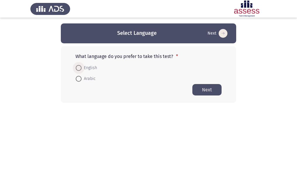
click at [80, 67] on span at bounding box center [79, 68] width 6 height 6
click at [80, 67] on input "English" at bounding box center [79, 68] width 6 height 6
radio input "true"
click at [202, 88] on button "Next" at bounding box center [207, 89] width 29 height 11
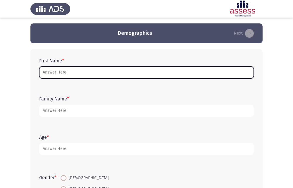
click at [119, 71] on input "First Name *" at bounding box center [146, 72] width 215 height 12
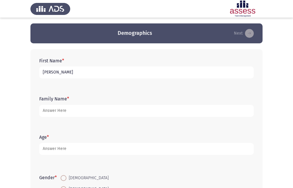
type input "[PERSON_NAME]"
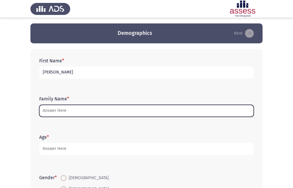
click at [112, 110] on input "Family Name *" at bounding box center [146, 111] width 215 height 12
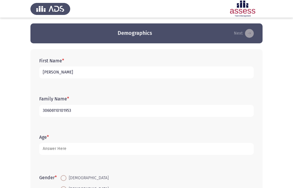
type input "30606110101953"
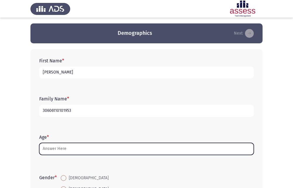
click at [60, 148] on input "Age *" at bounding box center [146, 149] width 215 height 12
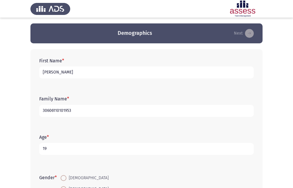
type input "19"
click at [16, 124] on app-assessment-container "Demographics Next First Name * [PERSON_NAME] Family Name * 30606110101953 Age *…" at bounding box center [146, 135] width 293 height 224
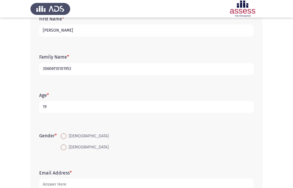
scroll to position [59, 0]
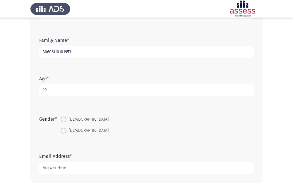
click at [63, 122] on span at bounding box center [64, 120] width 6 height 6
click at [63, 122] on input "[DEMOGRAPHIC_DATA]" at bounding box center [64, 120] width 6 height 6
radio input "true"
click at [134, 117] on form "Gender * [DEMOGRAPHIC_DATA] [DEMOGRAPHIC_DATA]" at bounding box center [146, 125] width 215 height 22
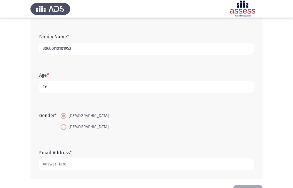
scroll to position [83, 0]
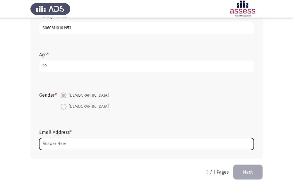
click at [57, 149] on input "Email Address *" at bounding box center [146, 144] width 215 height 12
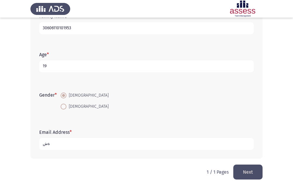
type input "ة"
type input "[EMAIL_ADDRESS][DOMAIN_NAME]"
click at [66, 169] on html "Demographics Next First Name * [PERSON_NAME] Family Name * 30606110101953 Age *…" at bounding box center [146, 52] width 293 height 271
click at [249, 174] on button "Next" at bounding box center [247, 172] width 29 height 15
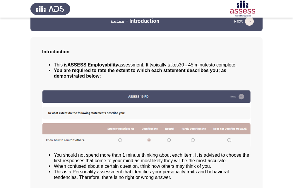
scroll to position [41, 0]
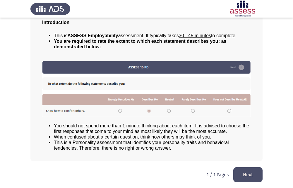
click at [240, 175] on button "Next" at bounding box center [247, 174] width 29 height 15
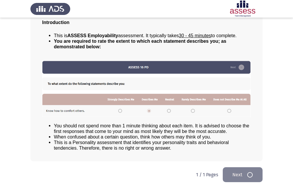
scroll to position [0, 0]
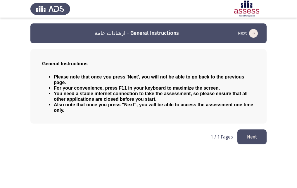
click at [255, 131] on button "Next" at bounding box center [252, 136] width 29 height 15
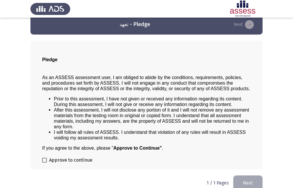
scroll to position [17, 0]
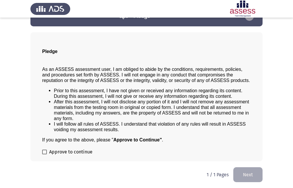
click at [43, 152] on span at bounding box center [44, 152] width 5 height 5
click at [44, 154] on input "Approve to continue" at bounding box center [44, 154] width 0 height 0
checkbox input "true"
click at [247, 175] on button "Next" at bounding box center [247, 174] width 29 height 15
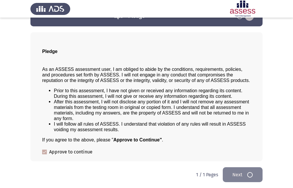
scroll to position [0, 0]
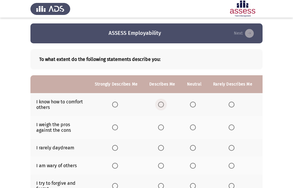
click at [162, 107] on span "Select an option" at bounding box center [161, 105] width 6 height 6
click at [162, 107] on input "Select an option" at bounding box center [161, 105] width 6 height 6
click at [172, 61] on b "To what extent do the following statements describe you:" at bounding box center [146, 60] width 215 height 6
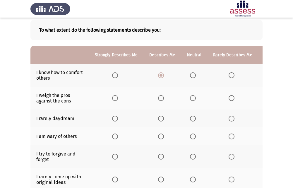
click at [114, 97] on span "Select an option" at bounding box center [115, 98] width 6 height 6
click at [114, 97] on input "Select an option" at bounding box center [115, 98] width 6 height 6
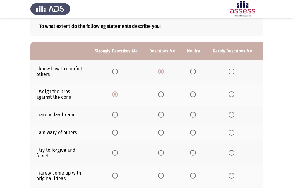
scroll to position [59, 0]
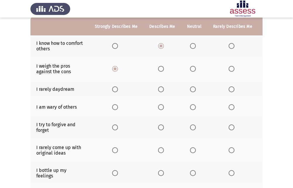
click at [190, 129] on span "Select an option" at bounding box center [193, 127] width 6 height 6
click at [190, 129] on input "Select an option" at bounding box center [193, 127] width 6 height 6
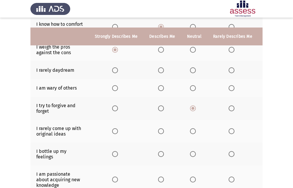
scroll to position [88, 0]
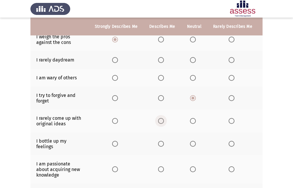
click at [162, 121] on span "Select an option" at bounding box center [161, 121] width 6 height 6
click at [162, 121] on input "Select an option" at bounding box center [161, 121] width 6 height 6
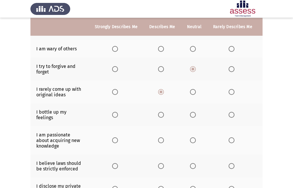
scroll to position [117, 0]
click at [161, 116] on span "Select an option" at bounding box center [161, 115] width 6 height 6
click at [161, 116] on input "Select an option" at bounding box center [161, 115] width 6 height 6
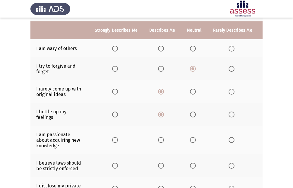
scroll to position [146, 0]
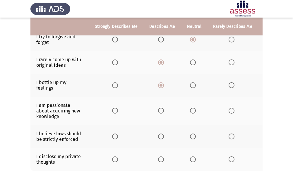
click at [190, 110] on span "Select an option" at bounding box center [193, 111] width 6 height 6
click at [190, 110] on input "Select an option" at bounding box center [193, 111] width 6 height 6
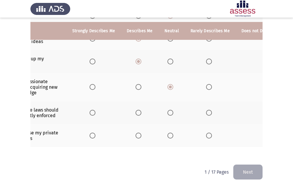
scroll to position [0, 0]
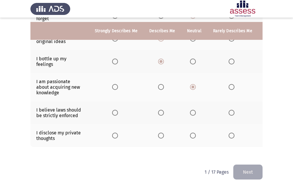
click at [115, 135] on th at bounding box center [116, 135] width 54 height 23
click at [115, 134] on span "Select an option" at bounding box center [115, 136] width 6 height 6
click at [115, 134] on input "Select an option" at bounding box center [115, 136] width 6 height 6
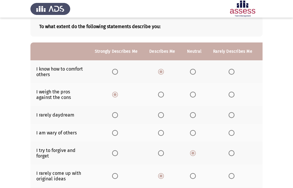
scroll to position [29, 0]
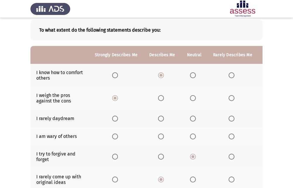
click at [195, 118] on label "Select an option" at bounding box center [194, 119] width 8 height 6
click at [195, 118] on input "Select an option" at bounding box center [193, 119] width 6 height 6
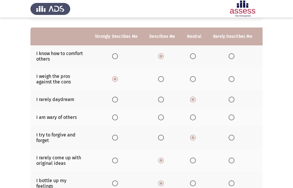
scroll to position [59, 0]
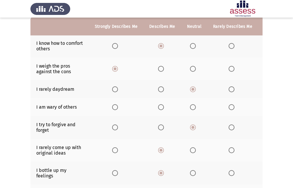
click at [160, 108] on span "Select an option" at bounding box center [161, 107] width 6 height 6
click at [160, 108] on input "Select an option" at bounding box center [161, 107] width 6 height 6
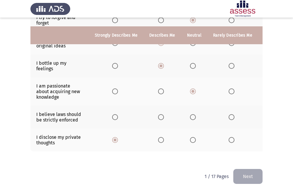
scroll to position [175, 0]
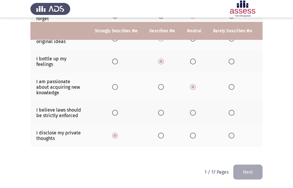
click at [159, 110] on span "Select an option" at bounding box center [161, 113] width 6 height 6
click at [159, 110] on input "Select an option" at bounding box center [161, 113] width 6 height 6
click at [237, 168] on button "Next" at bounding box center [247, 172] width 29 height 15
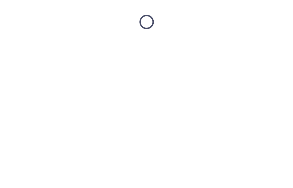
scroll to position [0, 0]
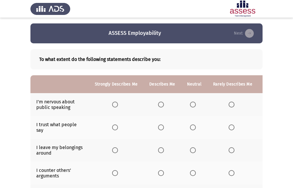
click at [234, 109] on th at bounding box center [232, 104] width 51 height 23
click at [230, 106] on span "Select an option" at bounding box center [232, 105] width 6 height 6
click at [230, 106] on input "Select an option" at bounding box center [232, 105] width 6 height 6
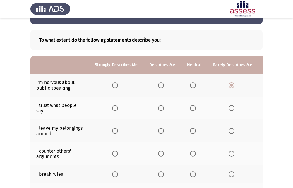
scroll to position [29, 0]
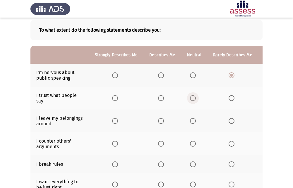
click at [194, 98] on span "Select an option" at bounding box center [193, 98] width 6 height 6
click at [194, 98] on input "Select an option" at bounding box center [193, 98] width 6 height 6
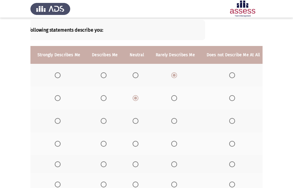
click at [231, 123] on span "Select an option" at bounding box center [232, 121] width 6 height 6
click at [231, 123] on input "Select an option" at bounding box center [232, 121] width 6 height 6
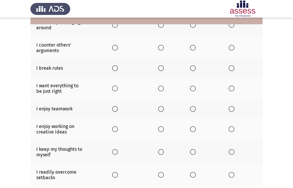
scroll to position [140, 0]
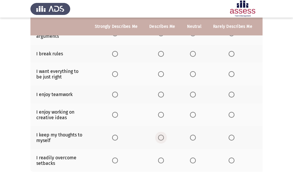
click at [158, 137] on span "Select an option" at bounding box center [161, 138] width 6 height 6
click at [158, 137] on input "Select an option" at bounding box center [161, 138] width 6 height 6
click at [192, 114] on span "Select an option" at bounding box center [193, 115] width 6 height 6
click at [192, 114] on input "Select an option" at bounding box center [193, 115] width 6 height 6
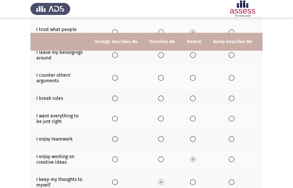
scroll to position [81, 0]
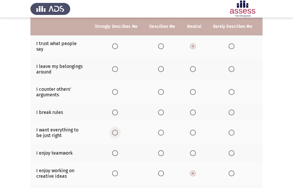
click at [116, 133] on span "Select an option" at bounding box center [115, 133] width 6 height 6
click at [116, 133] on input "Select an option" at bounding box center [115, 133] width 6 height 6
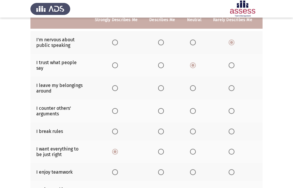
scroll to position [52, 0]
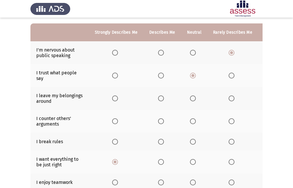
click at [230, 143] on span "Select an option" at bounding box center [232, 142] width 6 height 6
click at [230, 143] on input "Select an option" at bounding box center [232, 142] width 6 height 6
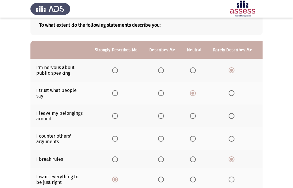
scroll to position [23, 0]
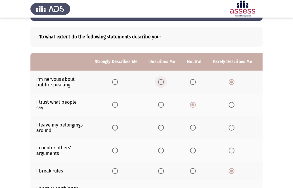
click at [159, 82] on span "Select an option" at bounding box center [161, 82] width 6 height 6
click at [159, 82] on input "Select an option" at bounding box center [161, 82] width 6 height 6
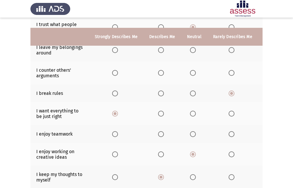
scroll to position [110, 0]
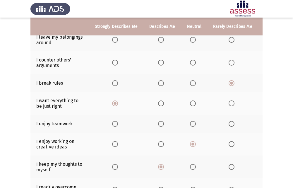
click at [229, 63] on span "Select an option" at bounding box center [232, 63] width 6 height 6
click at [229, 63] on input "Select an option" at bounding box center [232, 63] width 6 height 6
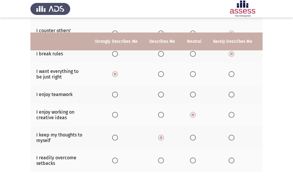
scroll to position [169, 0]
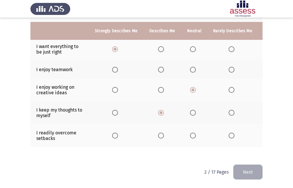
click at [194, 67] on span "Select an option" at bounding box center [193, 70] width 6 height 6
click at [194, 67] on input "Select an option" at bounding box center [193, 70] width 6 height 6
click at [162, 133] on span "Select an option" at bounding box center [161, 136] width 6 height 6
click at [162, 133] on input "Select an option" at bounding box center [161, 136] width 6 height 6
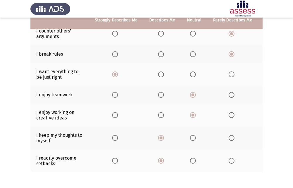
scroll to position [140, 0]
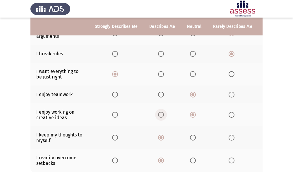
click at [160, 117] on span "Select an option" at bounding box center [161, 115] width 6 height 6
click at [160, 117] on input "Select an option" at bounding box center [161, 115] width 6 height 6
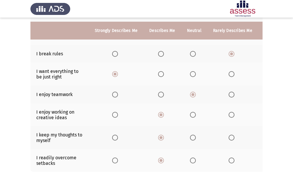
scroll to position [169, 0]
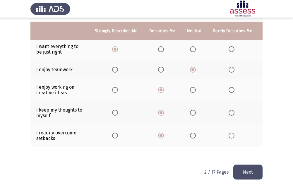
click at [254, 173] on button "Next" at bounding box center [247, 172] width 29 height 15
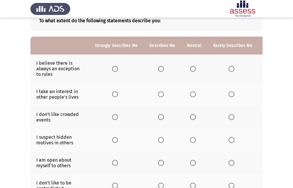
scroll to position [29, 0]
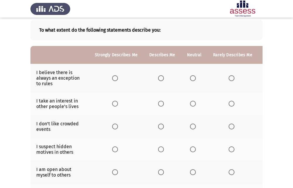
click at [230, 78] on span "Select an option" at bounding box center [232, 78] width 6 height 6
click at [230, 78] on input "Select an option" at bounding box center [232, 78] width 6 height 6
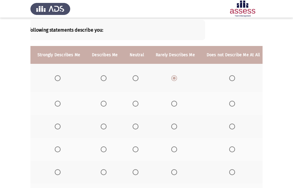
click at [229, 103] on span "Select an option" at bounding box center [232, 104] width 6 height 6
click at [229, 103] on input "Select an option" at bounding box center [232, 104] width 6 height 6
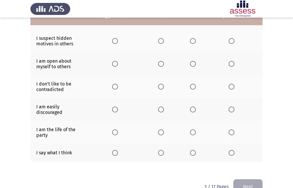
scroll to position [127, 0]
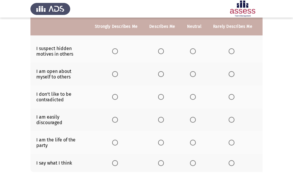
click at [192, 161] on span "Select an option" at bounding box center [193, 163] width 6 height 6
click at [192, 161] on input "Select an option" at bounding box center [193, 163] width 6 height 6
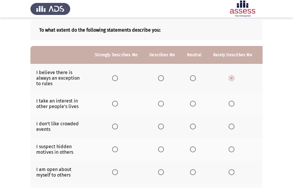
scroll to position [40, 0]
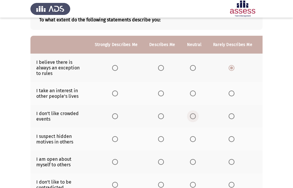
click at [190, 119] on span "Select an option" at bounding box center [193, 116] width 6 height 6
click at [190, 119] on input "Select an option" at bounding box center [193, 116] width 6 height 6
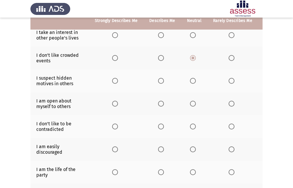
scroll to position [98, 0]
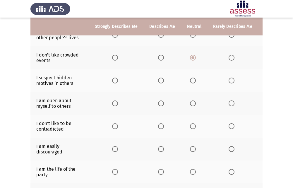
click at [229, 128] on span "Select an option" at bounding box center [232, 126] width 6 height 6
click at [229, 128] on input "Select an option" at bounding box center [232, 126] width 6 height 6
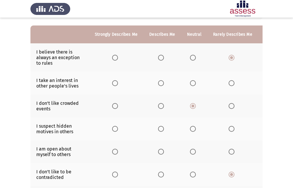
scroll to position [40, 0]
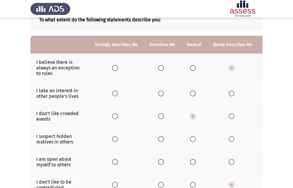
click at [158, 138] on span "Select an option" at bounding box center [161, 139] width 6 height 6
click at [158, 138] on input "Select an option" at bounding box center [161, 139] width 6 height 6
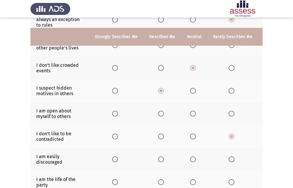
scroll to position [98, 0]
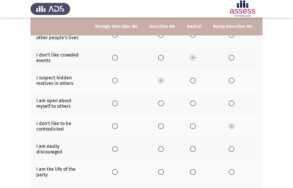
click at [195, 104] on label "Select an option" at bounding box center [194, 103] width 8 height 6
click at [195, 104] on input "Select an option" at bounding box center [193, 103] width 6 height 6
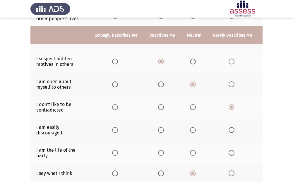
scroll to position [127, 0]
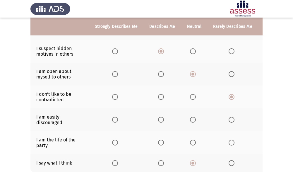
click at [233, 120] on label "Select an option" at bounding box center [233, 120] width 8 height 6
click at [233, 120] on input "Select an option" at bounding box center [232, 120] width 6 height 6
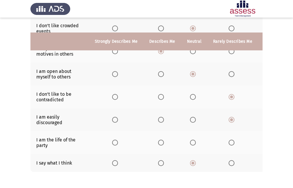
scroll to position [157, 0]
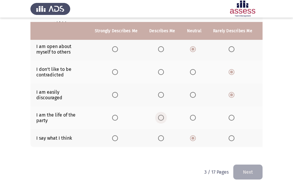
click at [161, 115] on span "Select an option" at bounding box center [161, 118] width 6 height 6
click at [161, 115] on input "Select an option" at bounding box center [161, 118] width 6 height 6
click at [253, 169] on button "Next" at bounding box center [247, 172] width 29 height 15
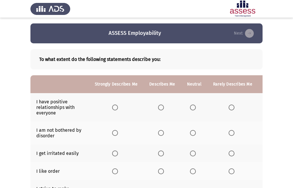
scroll to position [29, 0]
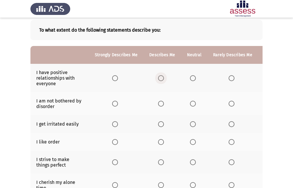
click at [160, 76] on span "Select an option" at bounding box center [161, 78] width 6 height 6
click at [160, 76] on input "Select an option" at bounding box center [161, 78] width 6 height 6
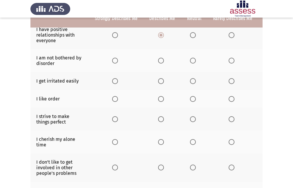
scroll to position [59, 0]
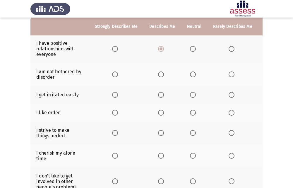
click at [192, 94] on span "Select an option" at bounding box center [193, 95] width 6 height 6
click at [192, 94] on input "Select an option" at bounding box center [193, 95] width 6 height 6
click at [161, 114] on span "Select an option" at bounding box center [161, 113] width 6 height 6
click at [161, 114] on input "Select an option" at bounding box center [161, 113] width 6 height 6
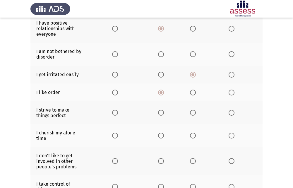
scroll to position [88, 0]
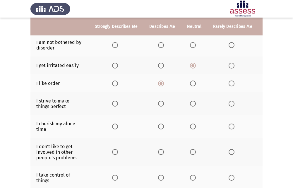
click at [159, 100] on th at bounding box center [161, 103] width 37 height 23
click at [159, 101] on span "Select an option" at bounding box center [161, 104] width 6 height 6
click at [159, 101] on input "Select an option" at bounding box center [161, 104] width 6 height 6
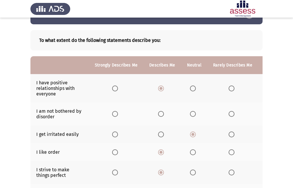
scroll to position [29, 0]
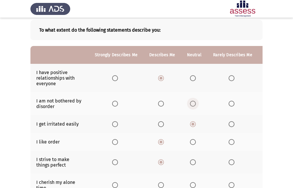
click at [190, 104] on span "Select an option" at bounding box center [193, 104] width 6 height 6
click at [190, 104] on input "Select an option" at bounding box center [193, 104] width 6 height 6
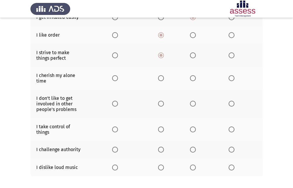
scroll to position [146, 0]
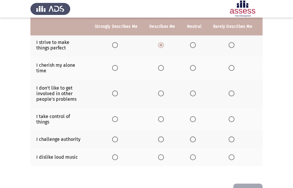
click at [163, 90] on span "Select an option" at bounding box center [161, 93] width 6 height 6
click at [163, 90] on input "Select an option" at bounding box center [161, 93] width 6 height 6
click at [163, 119] on label "Select an option" at bounding box center [162, 119] width 8 height 6
click at [163, 119] on input "Select an option" at bounding box center [161, 119] width 6 height 6
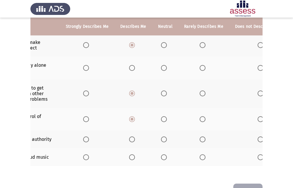
click at [202, 156] on span "Select an option" at bounding box center [203, 157] width 6 height 6
click at [202, 156] on input "Select an option" at bounding box center [203, 157] width 6 height 6
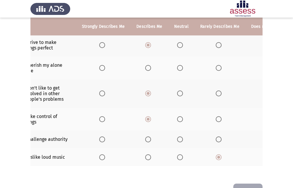
scroll to position [0, 0]
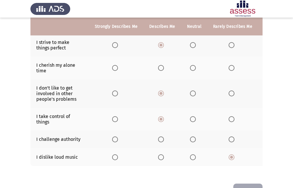
click at [191, 140] on span "Select an option" at bounding box center [193, 139] width 6 height 6
click at [191, 140] on input "Select an option" at bounding box center [193, 139] width 6 height 6
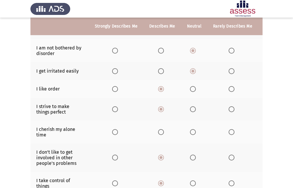
scroll to position [82, 0]
click at [190, 130] on span "Select an option" at bounding box center [193, 132] width 6 height 6
click at [190, 130] on input "Select an option" at bounding box center [193, 132] width 6 height 6
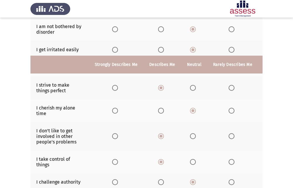
scroll to position [170, 0]
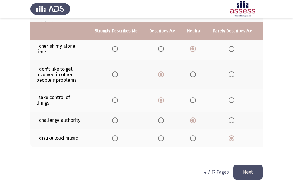
click at [248, 165] on button "Next" at bounding box center [247, 172] width 29 height 15
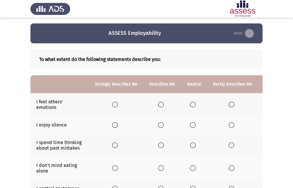
click at [114, 100] on th at bounding box center [116, 104] width 54 height 23
click at [114, 105] on span "Select an option" at bounding box center [115, 105] width 6 height 6
click at [114, 105] on input "Select an option" at bounding box center [115, 105] width 6 height 6
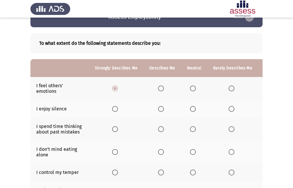
scroll to position [29, 0]
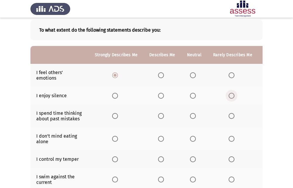
click at [229, 95] on span "Select an option" at bounding box center [232, 96] width 6 height 6
click at [229, 95] on input "Select an option" at bounding box center [232, 96] width 6 height 6
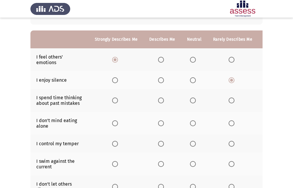
scroll to position [59, 0]
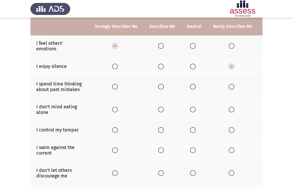
click at [119, 89] on label "Select an option" at bounding box center [116, 87] width 8 height 6
click at [118, 89] on input "Select an option" at bounding box center [115, 87] width 6 height 6
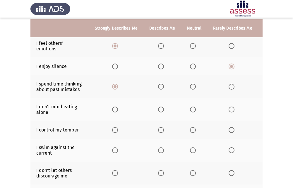
scroll to position [88, 0]
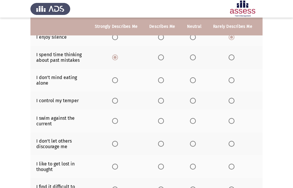
click at [117, 77] on th at bounding box center [116, 80] width 54 height 23
click at [112, 80] on span "Select an option" at bounding box center [115, 80] width 6 height 6
click at [112, 80] on input "Select an option" at bounding box center [115, 80] width 6 height 6
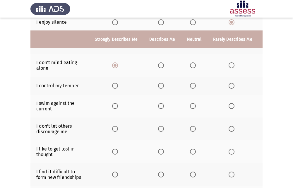
scroll to position [117, 0]
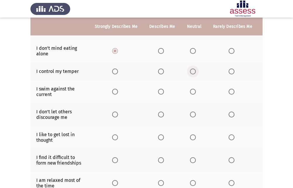
click at [191, 72] on span "Select an option" at bounding box center [193, 72] width 6 height 6
click at [191, 72] on input "Select an option" at bounding box center [193, 72] width 6 height 6
click at [190, 112] on span "Select an option" at bounding box center [193, 115] width 6 height 6
click at [190, 112] on input "Select an option" at bounding box center [193, 115] width 6 height 6
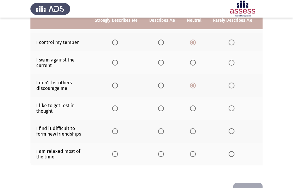
scroll to position [146, 0]
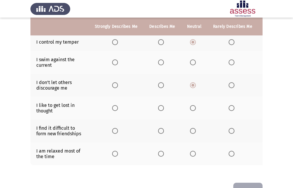
click at [229, 110] on span "Select an option" at bounding box center [232, 108] width 6 height 6
click at [229, 110] on input "Select an option" at bounding box center [232, 108] width 6 height 6
click at [161, 133] on span "Select an option" at bounding box center [161, 131] width 6 height 6
click at [161, 133] on input "Select an option" at bounding box center [161, 131] width 6 height 6
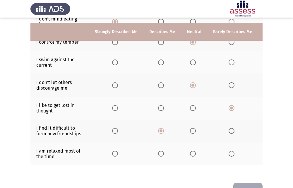
scroll to position [169, 0]
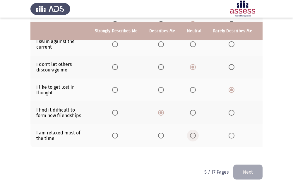
click at [190, 133] on span "Select an option" at bounding box center [193, 136] width 6 height 6
click at [190, 133] on input "Select an option" at bounding box center [193, 136] width 6 height 6
click at [230, 133] on span "Select an option" at bounding box center [232, 136] width 6 height 6
click at [230, 133] on input "Select an option" at bounding box center [232, 136] width 6 height 6
drag, startPoint x: 162, startPoint y: 154, endPoint x: 184, endPoint y: 144, distance: 23.7
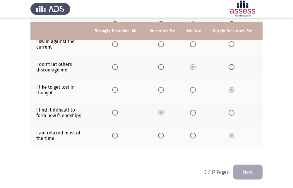
click at [184, 144] on div "To what extent do the following statements describe you: Strongly Describes Me …" at bounding box center [146, 19] width 232 height 280
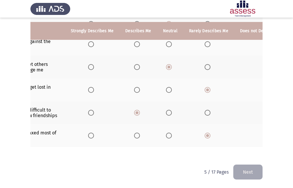
scroll to position [0, 28]
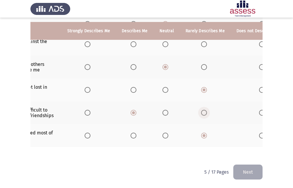
click at [203, 110] on span "Select an option" at bounding box center [204, 113] width 6 height 6
click at [203, 110] on input "Select an option" at bounding box center [204, 113] width 6 height 6
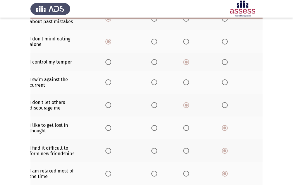
scroll to position [140, 0]
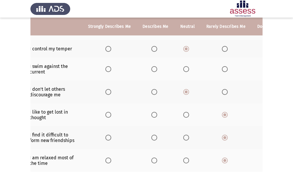
drag, startPoint x: 136, startPoint y: 183, endPoint x: 129, endPoint y: 186, distance: 7.3
click at [129, 184] on div "To what extent do the following statements describe you: Strongly Describes Me …" at bounding box center [146, 44] width 232 height 280
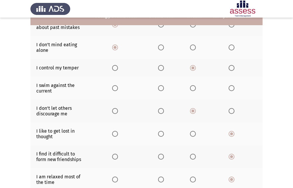
scroll to position [110, 0]
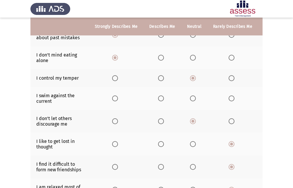
click at [193, 98] on span "Select an option" at bounding box center [193, 98] width 6 height 6
click at [193, 98] on input "Select an option" at bounding box center [193, 98] width 6 height 6
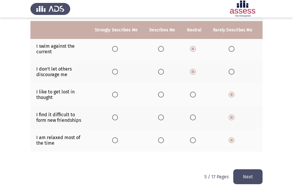
scroll to position [169, 0]
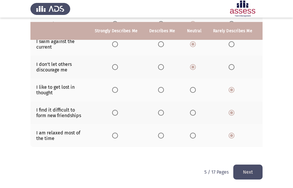
click at [244, 167] on button "Next" at bounding box center [247, 172] width 29 height 15
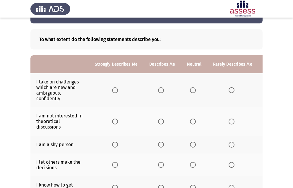
scroll to position [29, 0]
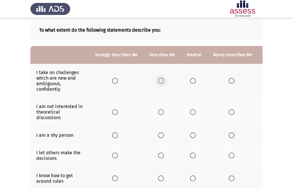
click at [158, 83] on span "Select an option" at bounding box center [161, 81] width 6 height 6
click at [158, 83] on input "Select an option" at bounding box center [161, 81] width 6 height 6
click at [194, 80] on span "Select an option" at bounding box center [193, 81] width 6 height 6
click at [194, 80] on input "Select an option" at bounding box center [193, 81] width 6 height 6
click at [229, 109] on span "Select an option" at bounding box center [232, 112] width 6 height 6
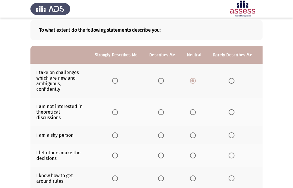
click at [229, 109] on input "Select an option" at bounding box center [232, 112] width 6 height 6
click at [161, 82] on span "Select an option" at bounding box center [161, 81] width 6 height 6
click at [161, 82] on input "Select an option" at bounding box center [161, 81] width 6 height 6
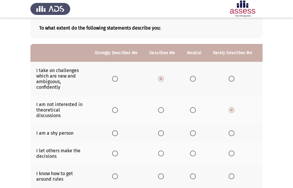
scroll to position [16, 0]
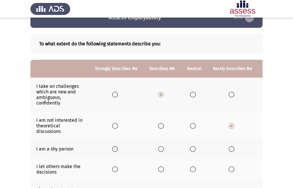
click at [229, 149] on span "Select an option" at bounding box center [232, 149] width 6 height 6
click at [229, 149] on input "Select an option" at bounding box center [232, 149] width 6 height 6
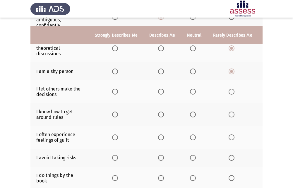
scroll to position [103, 0]
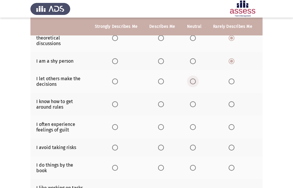
click at [190, 80] on span "Select an option" at bounding box center [193, 81] width 6 height 6
click at [190, 80] on input "Select an option" at bounding box center [193, 81] width 6 height 6
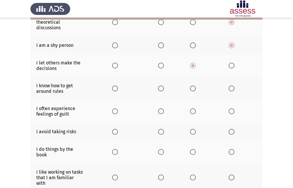
scroll to position [133, 0]
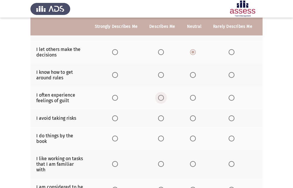
click at [161, 97] on span "Select an option" at bounding box center [161, 98] width 6 height 6
click at [161, 97] on input "Select an option" at bounding box center [161, 98] width 6 height 6
click at [192, 73] on span "Select an option" at bounding box center [193, 75] width 6 height 6
click at [192, 73] on input "Select an option" at bounding box center [193, 75] width 6 height 6
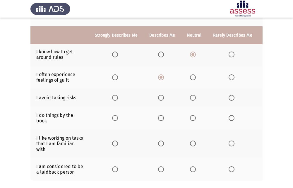
scroll to position [162, 0]
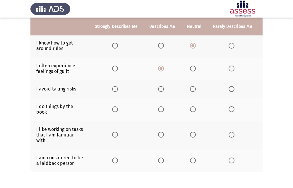
click at [159, 89] on span "Select an option" at bounding box center [161, 89] width 6 height 6
click at [159, 89] on input "Select an option" at bounding box center [161, 89] width 6 height 6
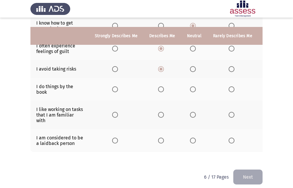
scroll to position [191, 0]
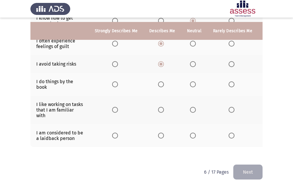
click at [161, 102] on th at bounding box center [161, 110] width 37 height 28
click at [158, 107] on span "Select an option" at bounding box center [161, 110] width 6 height 6
click at [158, 107] on input "Select an option" at bounding box center [161, 110] width 6 height 6
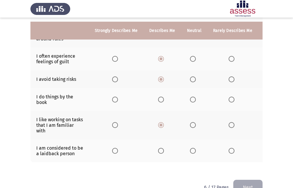
scroll to position [162, 0]
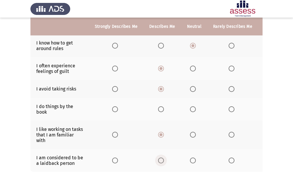
click at [158, 159] on span "Select an option" at bounding box center [161, 161] width 6 height 6
click at [158, 159] on input "Select an option" at bounding box center [161, 161] width 6 height 6
click at [195, 130] on th at bounding box center [194, 135] width 26 height 28
click at [191, 136] on span "Select an option" at bounding box center [193, 135] width 6 height 6
click at [191, 136] on input "Select an option" at bounding box center [193, 135] width 6 height 6
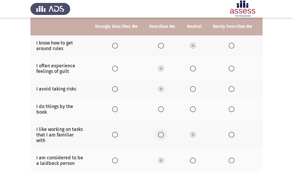
click at [161, 136] on span "Select an option" at bounding box center [161, 135] width 6 height 6
click at [161, 136] on input "Select an option" at bounding box center [161, 135] width 6 height 6
click at [191, 111] on span "Select an option" at bounding box center [193, 109] width 6 height 6
click at [191, 111] on input "Select an option" at bounding box center [193, 109] width 6 height 6
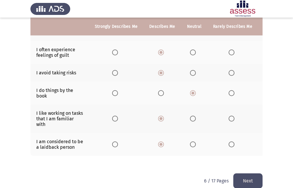
scroll to position [191, 0]
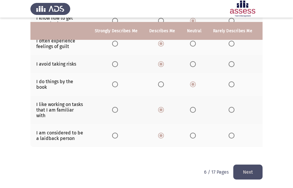
click at [248, 175] on button "Next" at bounding box center [247, 172] width 29 height 15
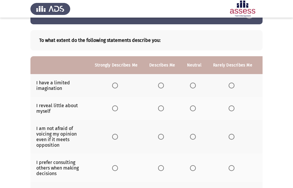
scroll to position [29, 0]
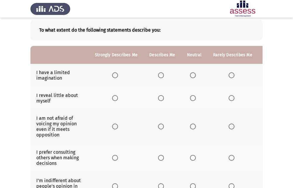
click at [229, 73] on span "Select an option" at bounding box center [232, 75] width 6 height 6
click at [229, 73] on input "Select an option" at bounding box center [232, 75] width 6 height 6
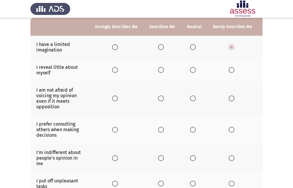
scroll to position [59, 0]
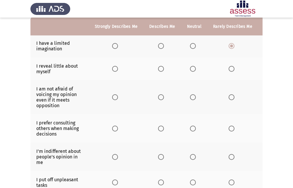
click at [158, 66] on mat-radio-button "Select an option" at bounding box center [162, 69] width 8 height 6
click at [162, 70] on span "Select an option" at bounding box center [161, 69] width 6 height 6
click at [162, 70] on input "Select an option" at bounding box center [161, 69] width 6 height 6
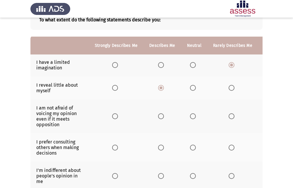
scroll to position [29, 0]
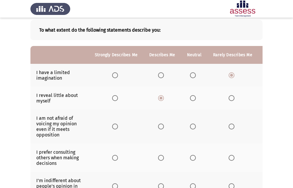
click at [162, 127] on span "Select an option" at bounding box center [161, 127] width 6 height 6
click at [162, 127] on input "Select an option" at bounding box center [161, 127] width 6 height 6
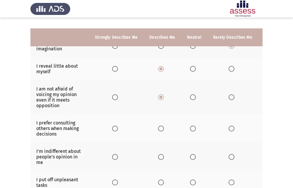
scroll to position [88, 0]
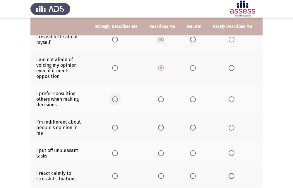
click at [113, 101] on span "Select an option" at bounding box center [115, 99] width 6 height 6
click at [113, 101] on input "Select an option" at bounding box center [115, 99] width 6 height 6
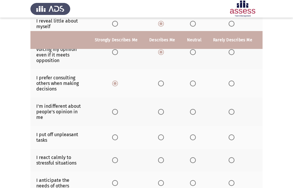
scroll to position [117, 0]
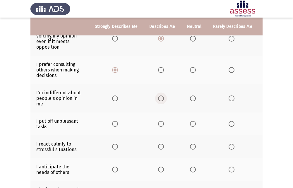
click at [158, 99] on span "Select an option" at bounding box center [161, 98] width 6 height 6
click at [158, 99] on input "Select an option" at bounding box center [161, 98] width 6 height 6
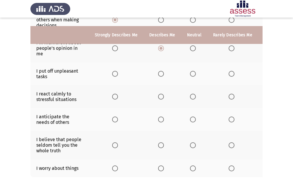
scroll to position [176, 0]
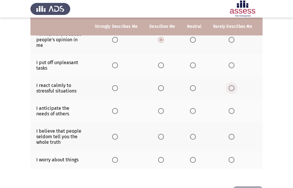
click at [229, 90] on span "Select an option" at bounding box center [232, 88] width 6 height 6
click at [229, 90] on input "Select an option" at bounding box center [232, 88] width 6 height 6
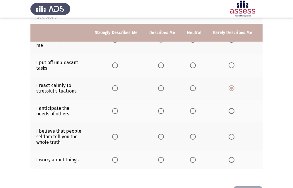
scroll to position [202, 0]
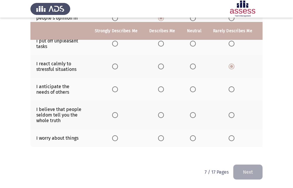
click at [158, 130] on th at bounding box center [161, 138] width 37 height 18
click at [161, 135] on span "Select an option" at bounding box center [161, 138] width 6 height 6
click at [161, 135] on input "Select an option" at bounding box center [161, 138] width 6 height 6
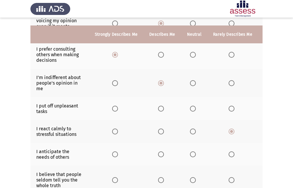
scroll to position [146, 0]
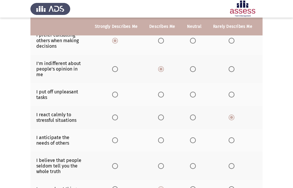
click at [191, 95] on span "Select an option" at bounding box center [193, 95] width 6 height 6
click at [191, 95] on input "Select an option" at bounding box center [193, 95] width 6 height 6
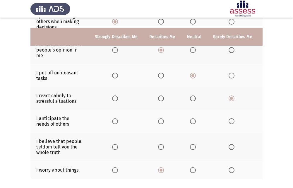
scroll to position [176, 0]
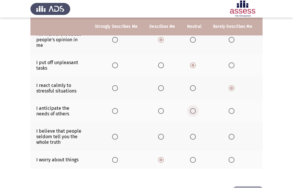
click at [190, 113] on span "Select an option" at bounding box center [193, 111] width 6 height 6
click at [190, 113] on input "Select an option" at bounding box center [193, 111] width 6 height 6
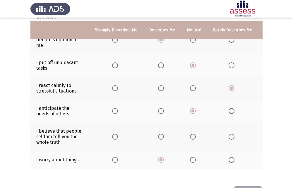
scroll to position [202, 0]
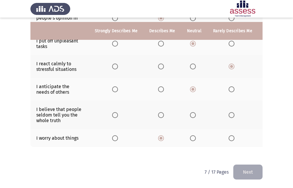
click at [161, 112] on span "Select an option" at bounding box center [161, 115] width 6 height 6
click at [161, 112] on input "Select an option" at bounding box center [161, 115] width 6 height 6
click at [250, 168] on button "Next" at bounding box center [247, 172] width 29 height 15
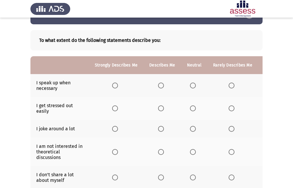
scroll to position [29, 0]
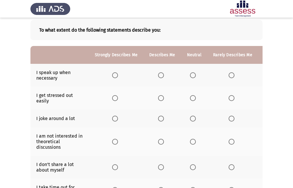
click at [114, 74] on span "Select an option" at bounding box center [115, 75] width 6 height 6
click at [114, 74] on input "Select an option" at bounding box center [115, 75] width 6 height 6
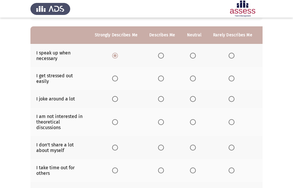
scroll to position [59, 0]
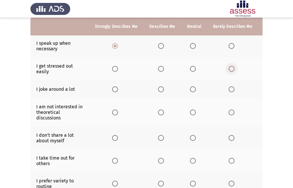
click at [229, 69] on span "Select an option" at bounding box center [232, 69] width 6 height 6
click at [229, 69] on input "Select an option" at bounding box center [232, 69] width 6 height 6
click at [190, 66] on span "Select an option" at bounding box center [193, 69] width 6 height 6
click at [190, 66] on input "Select an option" at bounding box center [193, 69] width 6 height 6
click at [160, 88] on span "Select an option" at bounding box center [161, 89] width 6 height 6
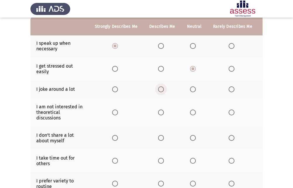
click at [160, 88] on input "Select an option" at bounding box center [161, 89] width 6 height 6
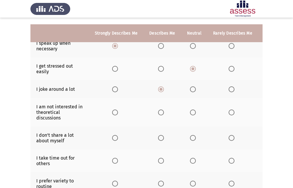
scroll to position [88, 0]
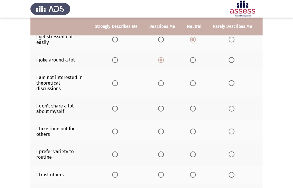
click at [231, 81] on span "Select an option" at bounding box center [232, 83] width 6 height 6
click at [231, 81] on input "Select an option" at bounding box center [232, 83] width 6 height 6
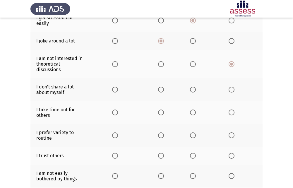
scroll to position [117, 0]
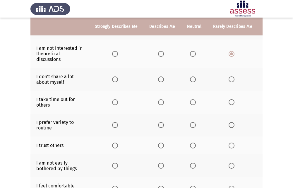
click at [232, 79] on span "Select an option" at bounding box center [232, 79] width 0 height 0
click at [229, 79] on input "Select an option" at bounding box center [232, 79] width 6 height 6
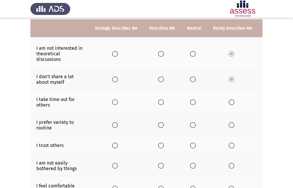
scroll to position [146, 0]
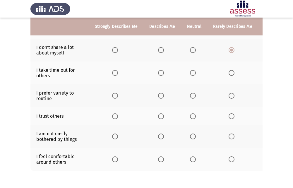
click at [229, 97] on span "Select an option" at bounding box center [232, 96] width 6 height 6
click at [229, 97] on input "Select an option" at bounding box center [232, 96] width 6 height 6
click at [229, 138] on span "Select an option" at bounding box center [232, 137] width 6 height 6
click at [229, 138] on input "Select an option" at bounding box center [232, 137] width 6 height 6
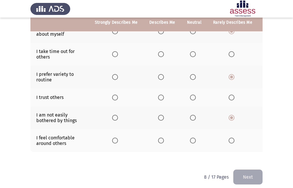
scroll to position [175, 0]
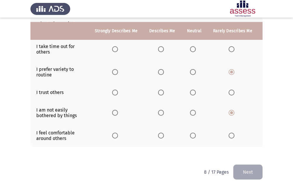
click at [194, 133] on span "Select an option" at bounding box center [193, 136] width 6 height 6
click at [194, 133] on input "Select an option" at bounding box center [193, 136] width 6 height 6
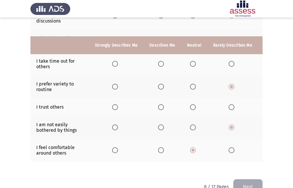
scroll to position [145, 0]
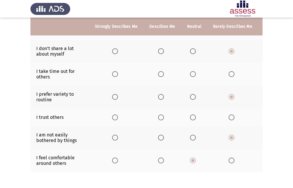
click at [231, 114] on th at bounding box center [232, 117] width 51 height 18
click at [229, 117] on span "Select an option" at bounding box center [232, 117] width 6 height 6
click at [229, 117] on input "Select an option" at bounding box center [232, 117] width 6 height 6
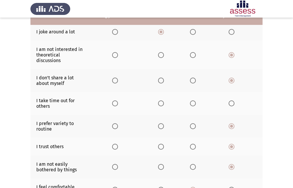
scroll to position [87, 0]
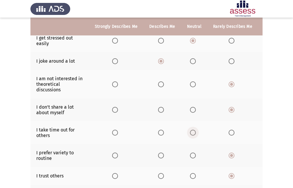
click at [191, 130] on span "Select an option" at bounding box center [193, 133] width 6 height 6
click at [191, 130] on input "Select an option" at bounding box center [193, 133] width 6 height 6
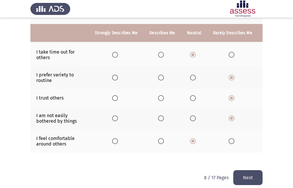
scroll to position [175, 0]
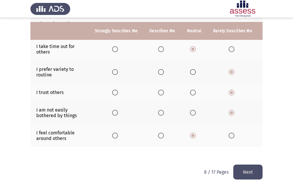
click at [251, 173] on button "Next" at bounding box center [247, 172] width 29 height 15
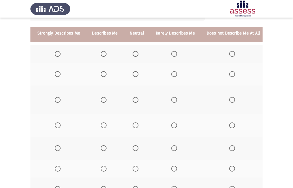
scroll to position [59, 0]
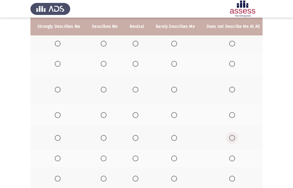
click at [229, 138] on span "Select an option" at bounding box center [232, 138] width 6 height 6
click at [229, 138] on input "Select an option" at bounding box center [232, 138] width 6 height 6
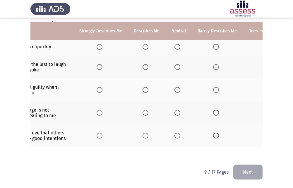
scroll to position [0, 0]
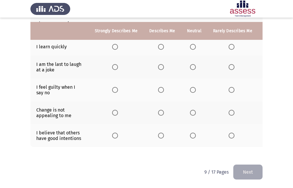
click at [230, 136] on th at bounding box center [232, 135] width 51 height 23
click at [229, 134] on span "Select an option" at bounding box center [232, 136] width 6 height 6
click at [229, 134] on input "Select an option" at bounding box center [232, 136] width 6 height 6
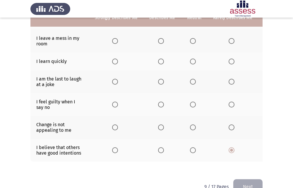
scroll to position [145, 0]
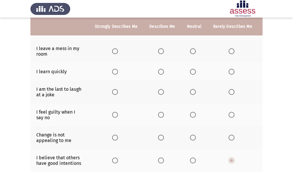
click at [165, 114] on label "Select an option" at bounding box center [162, 115] width 8 height 6
click at [164, 114] on input "Select an option" at bounding box center [161, 115] width 6 height 6
click at [191, 91] on span "Select an option" at bounding box center [193, 92] width 6 height 6
click at [191, 91] on input "Select an option" at bounding box center [193, 92] width 6 height 6
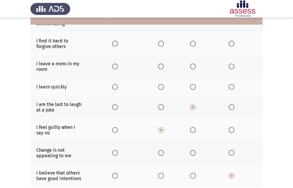
scroll to position [116, 0]
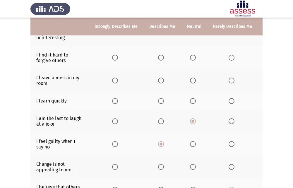
click at [153, 101] on th at bounding box center [161, 101] width 37 height 18
click at [159, 98] on span "Select an option" at bounding box center [161, 101] width 6 height 6
click at [159, 98] on input "Select an option" at bounding box center [161, 101] width 6 height 6
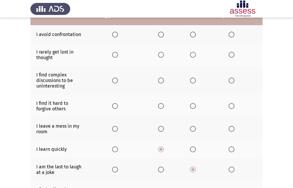
scroll to position [57, 0]
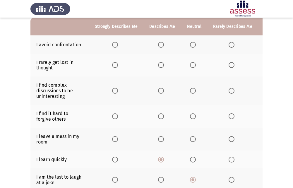
click at [192, 116] on span "Select an option" at bounding box center [193, 116] width 6 height 6
click at [192, 116] on input "Select an option" at bounding box center [193, 116] width 6 height 6
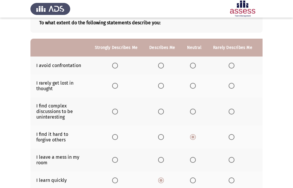
scroll to position [28, 0]
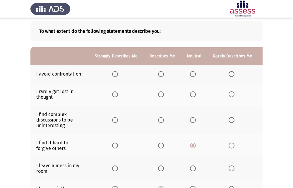
click at [229, 118] on span "Select an option" at bounding box center [232, 120] width 6 height 6
click at [229, 118] on input "Select an option" at bounding box center [232, 120] width 6 height 6
click at [160, 91] on span "Select an option" at bounding box center [161, 94] width 6 height 6
click at [160, 91] on input "Select an option" at bounding box center [161, 94] width 6 height 6
click at [160, 74] on span "Select an option" at bounding box center [161, 74] width 6 height 6
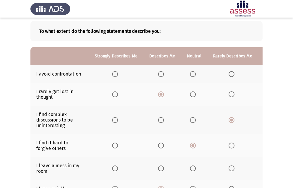
click at [160, 74] on input "Select an option" at bounding box center [161, 74] width 6 height 6
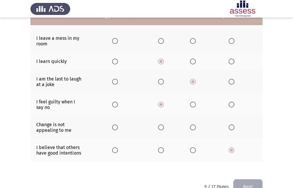
scroll to position [145, 0]
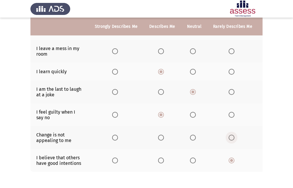
click at [229, 136] on span "Select an option" at bounding box center [232, 138] width 6 height 6
click at [229, 136] on input "Select an option" at bounding box center [232, 138] width 6 height 6
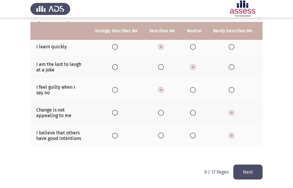
click at [190, 110] on span "Select an option" at bounding box center [193, 113] width 6 height 6
click at [190, 110] on input "Select an option" at bounding box center [193, 113] width 6 height 6
click at [245, 171] on button "Next" at bounding box center [247, 172] width 29 height 15
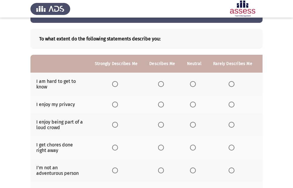
scroll to position [29, 0]
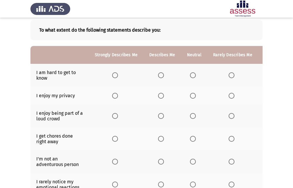
click at [114, 73] on span "Select an option" at bounding box center [115, 75] width 6 height 6
click at [114, 73] on input "Select an option" at bounding box center [115, 75] width 6 height 6
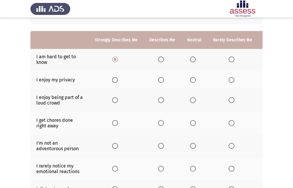
scroll to position [59, 0]
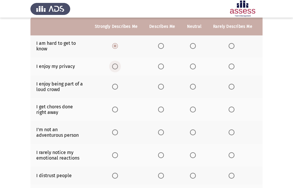
click at [115, 69] on span "Select an option" at bounding box center [115, 67] width 6 height 6
click at [115, 69] on input "Select an option" at bounding box center [115, 67] width 6 height 6
click at [230, 88] on span "Select an option" at bounding box center [232, 87] width 6 height 6
click at [230, 88] on input "Select an option" at bounding box center [232, 87] width 6 height 6
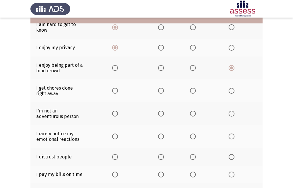
scroll to position [88, 0]
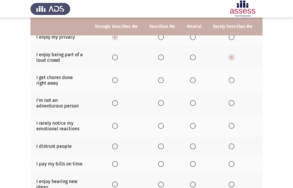
click at [229, 103] on span "Select an option" at bounding box center [232, 103] width 6 height 6
click at [229, 103] on input "Select an option" at bounding box center [232, 103] width 6 height 6
click at [163, 126] on span "Select an option" at bounding box center [161, 126] width 6 height 6
click at [163, 126] on input "Select an option" at bounding box center [161, 126] width 6 height 6
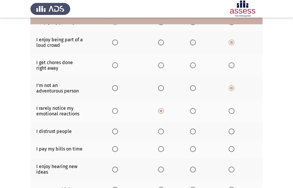
scroll to position [117, 0]
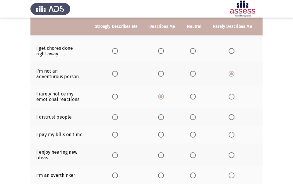
click at [191, 120] on th at bounding box center [194, 117] width 26 height 18
click at [191, 113] on th at bounding box center [194, 117] width 26 height 18
click at [164, 158] on th at bounding box center [161, 154] width 37 height 23
click at [161, 155] on span "Select an option" at bounding box center [161, 155] width 6 height 6
click at [161, 155] on input "Select an option" at bounding box center [161, 155] width 6 height 6
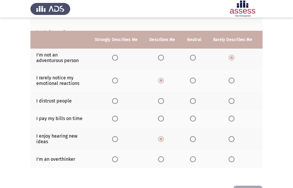
scroll to position [146, 0]
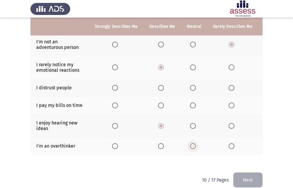
click at [190, 144] on span "Select an option" at bounding box center [193, 146] width 6 height 6
click at [190, 144] on input "Select an option" at bounding box center [193, 146] width 6 height 6
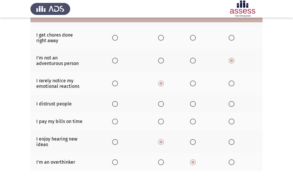
scroll to position [117, 0]
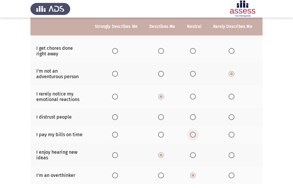
click at [194, 132] on span "Select an option" at bounding box center [193, 135] width 6 height 6
click at [194, 132] on input "Select an option" at bounding box center [193, 135] width 6 height 6
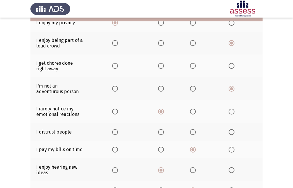
scroll to position [88, 0]
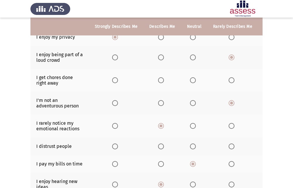
click at [160, 148] on span "Select an option" at bounding box center [161, 146] width 6 height 6
click at [160, 148] on input "Select an option" at bounding box center [161, 146] width 6 height 6
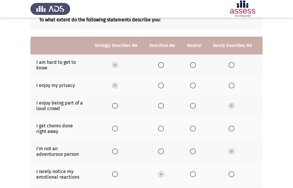
scroll to position [29, 0]
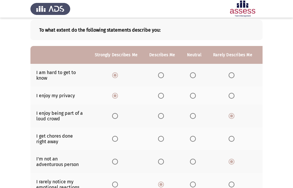
click at [160, 139] on span "Select an option" at bounding box center [161, 139] width 6 height 6
click at [160, 139] on input "Select an option" at bounding box center [161, 139] width 6 height 6
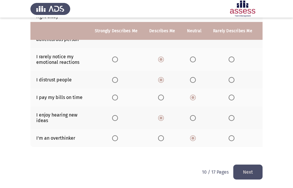
scroll to position [159, 0]
click at [247, 167] on button "Next" at bounding box center [247, 172] width 29 height 15
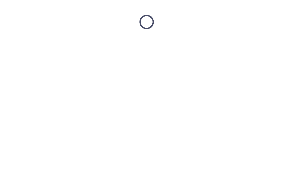
scroll to position [0, 0]
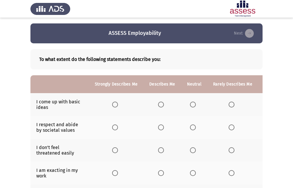
click at [162, 104] on span "Select an option" at bounding box center [161, 105] width 6 height 6
click at [162, 104] on input "Select an option" at bounding box center [161, 105] width 6 height 6
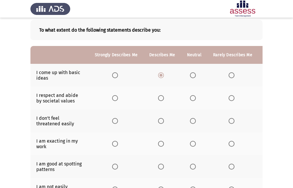
click at [194, 117] on th at bounding box center [194, 121] width 26 height 23
click at [192, 119] on span "Select an option" at bounding box center [193, 121] width 6 height 6
click at [192, 119] on input "Select an option" at bounding box center [193, 121] width 6 height 6
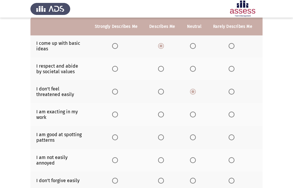
click at [192, 140] on span "Select an option" at bounding box center [193, 137] width 6 height 6
click at [192, 140] on input "Select an option" at bounding box center [193, 137] width 6 height 6
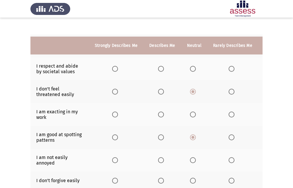
scroll to position [88, 0]
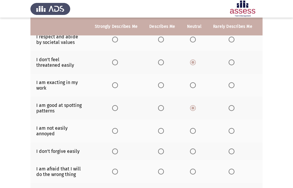
click at [227, 126] on th at bounding box center [232, 130] width 51 height 23
click at [229, 134] on th at bounding box center [232, 130] width 51 height 23
click at [226, 131] on th at bounding box center [232, 130] width 51 height 23
click at [229, 129] on span "Select an option" at bounding box center [232, 131] width 6 height 6
click at [229, 129] on input "Select an option" at bounding box center [232, 131] width 6 height 6
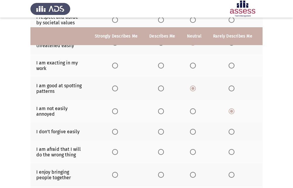
scroll to position [117, 0]
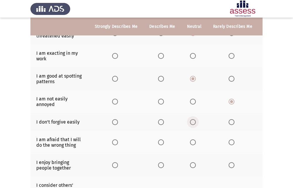
click at [191, 124] on span "Select an option" at bounding box center [193, 122] width 6 height 6
click at [191, 124] on input "Select an option" at bounding box center [193, 122] width 6 height 6
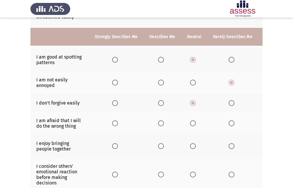
scroll to position [146, 0]
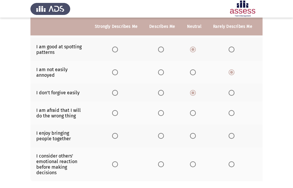
click at [160, 115] on span "Select an option" at bounding box center [161, 113] width 6 height 6
click at [160, 115] on input "Select an option" at bounding box center [161, 113] width 6 height 6
click at [163, 136] on span "Select an option" at bounding box center [161, 136] width 6 height 6
click at [163, 136] on input "Select an option" at bounding box center [161, 136] width 6 height 6
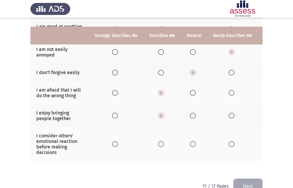
scroll to position [176, 0]
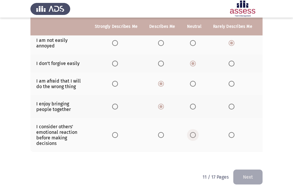
click at [191, 135] on span "Select an option" at bounding box center [193, 135] width 6 height 6
click at [191, 135] on input "Select an option" at bounding box center [193, 135] width 6 height 6
click at [229, 134] on span "Select an option" at bounding box center [232, 135] width 6 height 6
click at [229, 134] on input "Select an option" at bounding box center [232, 135] width 6 height 6
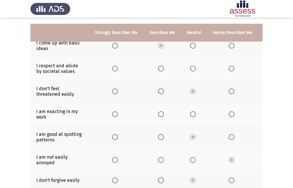
scroll to position [59, 0]
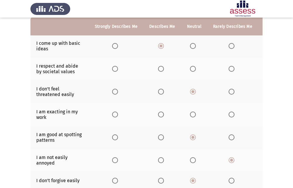
click at [160, 112] on span "Select an option" at bounding box center [161, 115] width 6 height 6
click at [160, 112] on input "Select an option" at bounding box center [161, 115] width 6 height 6
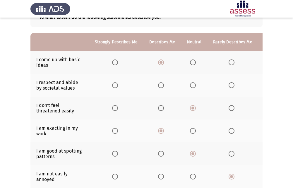
scroll to position [29, 0]
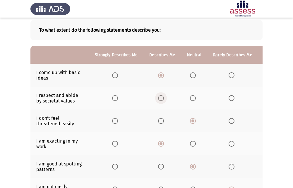
click at [159, 100] on span "Select an option" at bounding box center [161, 98] width 6 height 6
click at [159, 100] on input "Select an option" at bounding box center [161, 98] width 6 height 6
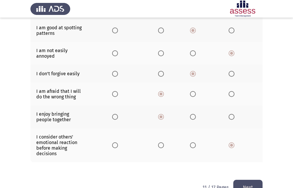
scroll to position [176, 0]
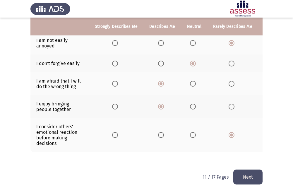
click at [244, 178] on button "Next" at bounding box center [247, 177] width 29 height 15
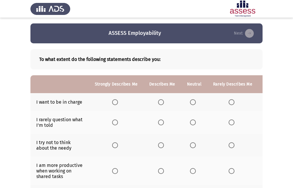
scroll to position [29, 0]
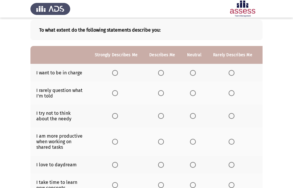
click at [229, 76] on span "Select an option" at bounding box center [232, 73] width 6 height 6
click at [229, 76] on input "Select an option" at bounding box center [232, 73] width 6 height 6
click at [229, 96] on span "Select an option" at bounding box center [232, 93] width 6 height 6
click at [229, 96] on input "Select an option" at bounding box center [232, 93] width 6 height 6
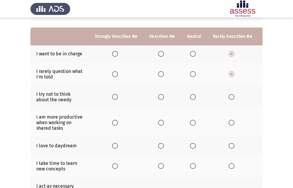
scroll to position [59, 0]
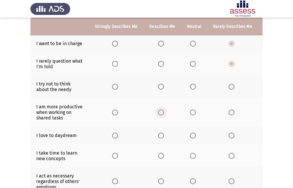
click at [160, 113] on span "Select an option" at bounding box center [161, 113] width 6 height 6
click at [160, 113] on input "Select an option" at bounding box center [161, 113] width 6 height 6
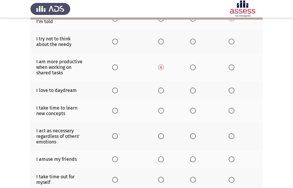
scroll to position [117, 0]
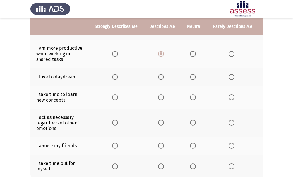
click at [226, 96] on th at bounding box center [232, 97] width 51 height 23
click at [229, 95] on span "Select an option" at bounding box center [232, 97] width 6 height 6
click at [229, 95] on input "Select an option" at bounding box center [232, 97] width 6 height 6
click at [163, 123] on span "Select an option" at bounding box center [161, 123] width 6 height 6
click at [163, 123] on input "Select an option" at bounding box center [161, 123] width 6 height 6
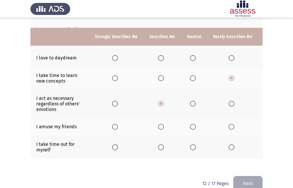
scroll to position [146, 0]
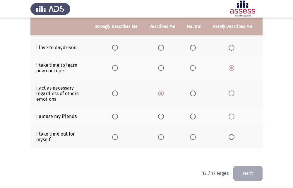
click at [158, 142] on th at bounding box center [161, 136] width 37 height 23
click at [160, 138] on span "Select an option" at bounding box center [161, 137] width 6 height 6
click at [160, 138] on input "Select an option" at bounding box center [161, 137] width 6 height 6
click at [160, 117] on span "Select an option" at bounding box center [161, 117] width 6 height 6
click at [160, 117] on input "Select an option" at bounding box center [161, 117] width 6 height 6
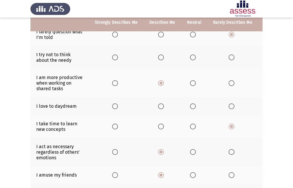
scroll to position [59, 0]
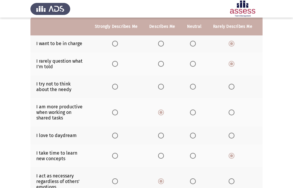
click at [190, 137] on span "Select an option" at bounding box center [193, 136] width 6 height 6
click at [190, 137] on input "Select an option" at bounding box center [193, 136] width 6 height 6
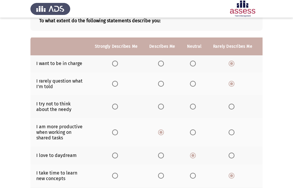
scroll to position [29, 0]
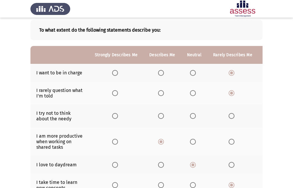
click at [190, 114] on span "Select an option" at bounding box center [193, 116] width 6 height 6
click at [190, 114] on input "Select an option" at bounding box center [193, 116] width 6 height 6
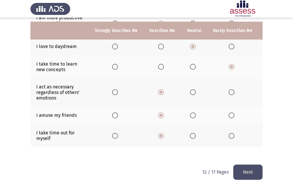
scroll to position [152, 0]
click at [256, 172] on button "Next" at bounding box center [247, 172] width 29 height 15
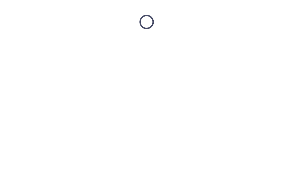
scroll to position [0, 0]
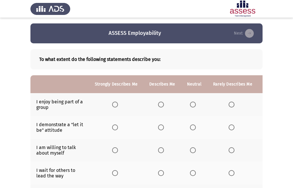
click at [163, 106] on span "Select an option" at bounding box center [161, 105] width 6 height 6
click at [163, 106] on input "Select an option" at bounding box center [161, 105] width 6 height 6
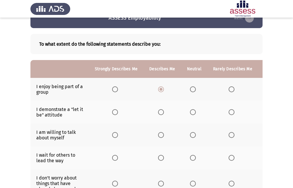
scroll to position [29, 0]
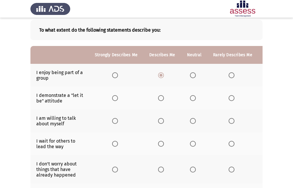
click at [193, 100] on span "Select an option" at bounding box center [193, 98] width 6 height 6
click at [193, 100] on input "Select an option" at bounding box center [193, 98] width 6 height 6
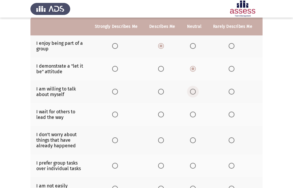
click at [193, 91] on span "Select an option" at bounding box center [193, 92] width 6 height 6
click at [193, 91] on input "Select an option" at bounding box center [193, 92] width 6 height 6
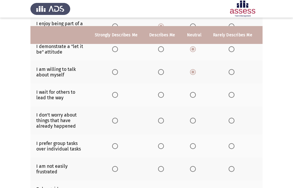
scroll to position [88, 0]
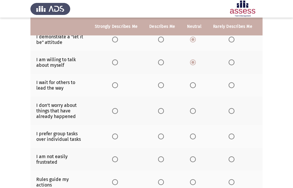
click at [229, 109] on span "Select an option" at bounding box center [232, 111] width 6 height 6
click at [229, 109] on input "Select an option" at bounding box center [232, 111] width 6 height 6
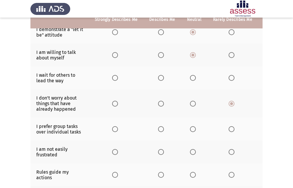
scroll to position [117, 0]
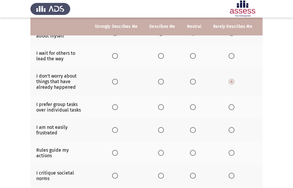
drag, startPoint x: 164, startPoint y: 111, endPoint x: 156, endPoint y: 105, distance: 10.0
click at [163, 109] on th at bounding box center [161, 107] width 37 height 23
click at [155, 104] on th at bounding box center [161, 107] width 37 height 23
click at [158, 105] on span "Select an option" at bounding box center [161, 107] width 6 height 6
click at [158, 105] on input "Select an option" at bounding box center [161, 107] width 6 height 6
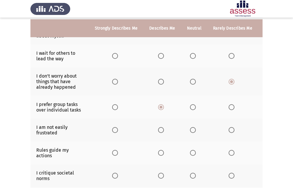
scroll to position [146, 0]
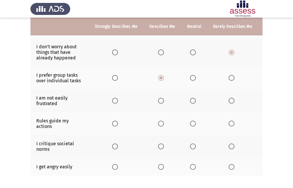
click at [191, 101] on span "Select an option" at bounding box center [193, 101] width 6 height 6
click at [191, 101] on input "Select an option" at bounding box center [193, 101] width 6 height 6
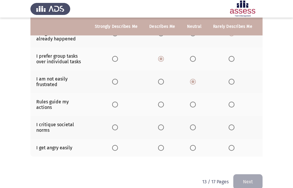
scroll to position [176, 0]
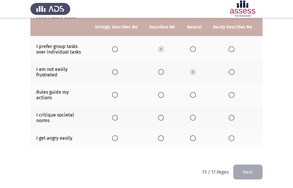
click at [163, 95] on span "Select an option" at bounding box center [161, 95] width 6 height 6
click at [163, 95] on input "Select an option" at bounding box center [161, 95] width 6 height 6
click at [191, 138] on span "Select an option" at bounding box center [193, 138] width 6 height 6
click at [191, 138] on input "Select an option" at bounding box center [193, 138] width 6 height 6
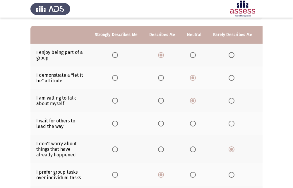
scroll to position [59, 0]
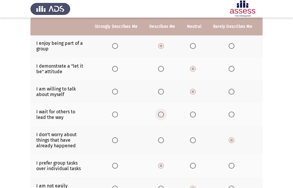
click at [159, 114] on span "Select an option" at bounding box center [161, 115] width 6 height 6
click at [159, 114] on input "Select an option" at bounding box center [161, 115] width 6 height 6
click at [194, 117] on span "Select an option" at bounding box center [193, 115] width 6 height 6
click at [194, 117] on input "Select an option" at bounding box center [193, 115] width 6 height 6
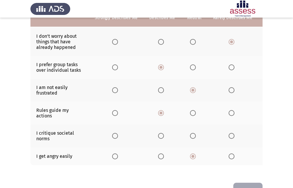
scroll to position [176, 0]
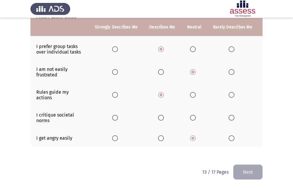
click at [158, 118] on span "Select an option" at bounding box center [161, 118] width 6 height 6
click at [158, 118] on input "Select an option" at bounding box center [161, 118] width 6 height 6
click at [244, 175] on button "Next" at bounding box center [247, 172] width 29 height 15
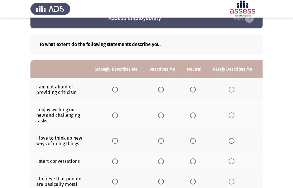
scroll to position [29, 0]
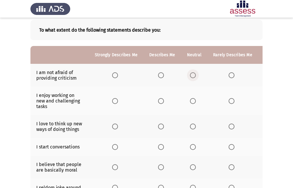
click at [191, 76] on span "Select an option" at bounding box center [193, 75] width 6 height 6
click at [191, 76] on input "Select an option" at bounding box center [193, 75] width 6 height 6
click at [192, 97] on th at bounding box center [194, 101] width 26 height 28
click at [193, 100] on span "Select an option" at bounding box center [193, 101] width 6 height 6
click at [193, 100] on input "Select an option" at bounding box center [193, 101] width 6 height 6
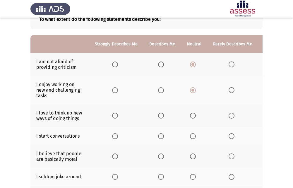
scroll to position [59, 0]
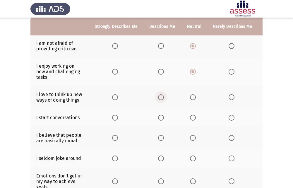
click at [160, 95] on span "Select an option" at bounding box center [161, 97] width 6 height 6
click at [160, 95] on input "Select an option" at bounding box center [161, 97] width 6 height 6
click at [159, 121] on th at bounding box center [161, 118] width 37 height 18
click at [161, 117] on span "Select an option" at bounding box center [161, 118] width 6 height 6
click at [161, 117] on input "Select an option" at bounding box center [161, 118] width 6 height 6
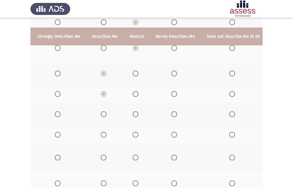
scroll to position [92, 0]
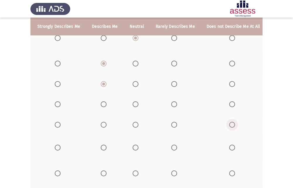
click at [230, 125] on span "Select an option" at bounding box center [232, 125] width 6 height 6
click at [230, 125] on input "Select an option" at bounding box center [232, 125] width 6 height 6
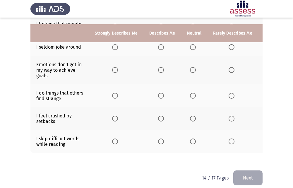
scroll to position [180, 0]
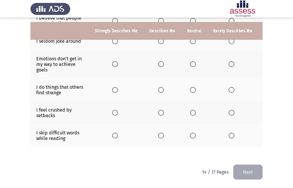
click at [156, 131] on th at bounding box center [161, 135] width 37 height 23
click at [160, 133] on span "Select an option" at bounding box center [161, 136] width 6 height 6
click at [160, 133] on input "Select an option" at bounding box center [161, 136] width 6 height 6
click at [229, 111] on span "Select an option" at bounding box center [232, 113] width 6 height 6
click at [229, 111] on input "Select an option" at bounding box center [232, 113] width 6 height 6
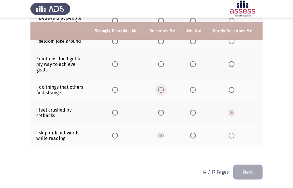
click at [162, 87] on span "Select an option" at bounding box center [161, 90] width 6 height 6
click at [162, 87] on input "Select an option" at bounding box center [161, 90] width 6 height 6
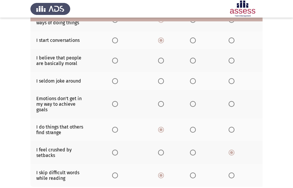
scroll to position [122, 0]
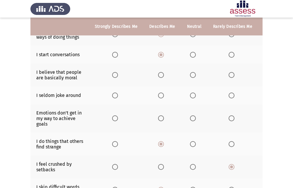
click at [193, 118] on span "Select an option" at bounding box center [193, 118] width 6 height 6
click at [193, 118] on input "Select an option" at bounding box center [193, 118] width 6 height 6
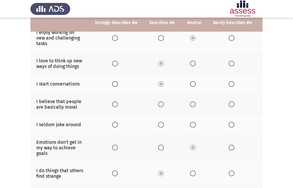
scroll to position [63, 0]
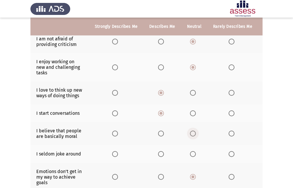
click at [190, 132] on span "Select an option" at bounding box center [193, 134] width 6 height 6
click at [190, 132] on input "Select an option" at bounding box center [193, 134] width 6 height 6
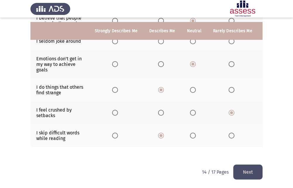
scroll to position [180, 0]
click at [252, 168] on button "Next" at bounding box center [247, 172] width 29 height 15
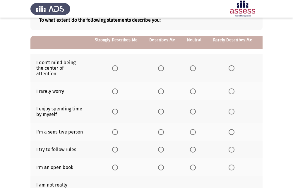
scroll to position [29, 0]
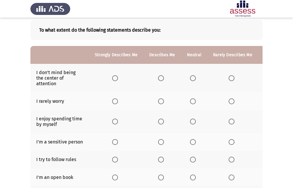
click at [232, 75] on span "Select an option" at bounding box center [232, 78] width 6 height 6
click at [232, 75] on input "Select an option" at bounding box center [232, 78] width 6 height 6
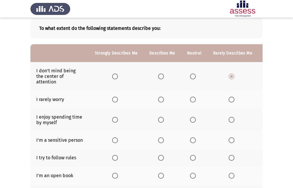
scroll to position [59, 0]
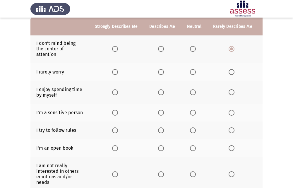
click at [231, 71] on span "Select an option" at bounding box center [232, 72] width 6 height 6
click at [231, 71] on input "Select an option" at bounding box center [232, 72] width 6 height 6
click at [159, 90] on span "Select an option" at bounding box center [161, 92] width 6 height 6
click at [159, 90] on input "Select an option" at bounding box center [161, 92] width 6 height 6
click at [114, 89] on span "Select an option" at bounding box center [115, 92] width 6 height 6
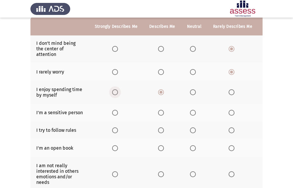
click at [114, 89] on input "Select an option" at bounding box center [115, 92] width 6 height 6
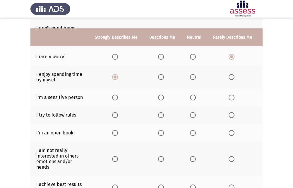
scroll to position [88, 0]
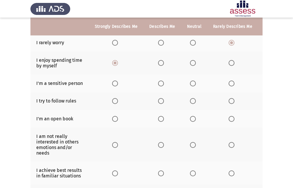
click at [193, 85] on span "Select an option" at bounding box center [193, 84] width 6 height 6
click at [193, 85] on input "Select an option" at bounding box center [193, 84] width 6 height 6
click at [160, 100] on span "Select an option" at bounding box center [161, 101] width 6 height 6
click at [160, 100] on input "Select an option" at bounding box center [161, 101] width 6 height 6
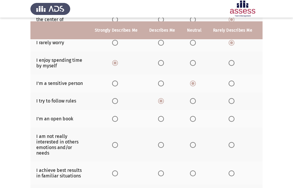
scroll to position [117, 0]
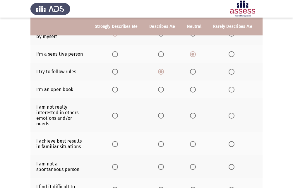
click at [160, 91] on span "Select an option" at bounding box center [161, 90] width 6 height 6
click at [160, 91] on input "Select an option" at bounding box center [161, 90] width 6 height 6
click at [192, 117] on span "Select an option" at bounding box center [193, 116] width 6 height 6
click at [192, 117] on input "Select an option" at bounding box center [193, 116] width 6 height 6
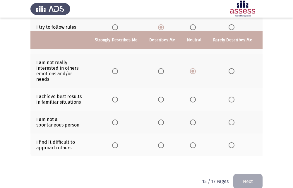
scroll to position [175, 0]
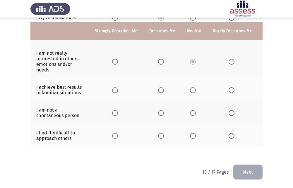
click at [117, 87] on span "Select an option" at bounding box center [115, 90] width 6 height 6
click at [117, 87] on input "Select an option" at bounding box center [115, 90] width 6 height 6
click at [191, 110] on span "Select an option" at bounding box center [193, 113] width 6 height 6
click at [191, 110] on input "Select an option" at bounding box center [193, 113] width 6 height 6
click at [190, 133] on span "Select an option" at bounding box center [193, 136] width 6 height 6
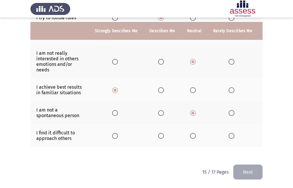
click at [190, 133] on input "Select an option" at bounding box center [193, 136] width 6 height 6
click at [162, 133] on span "Select an option" at bounding box center [161, 136] width 6 height 6
click at [162, 133] on input "Select an option" at bounding box center [161, 136] width 6 height 6
click at [244, 174] on button "Next" at bounding box center [247, 172] width 29 height 15
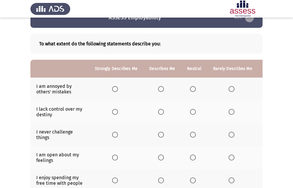
scroll to position [29, 0]
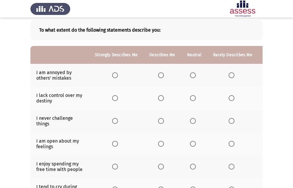
click at [162, 76] on span "Select an option" at bounding box center [161, 75] width 6 height 6
click at [162, 76] on input "Select an option" at bounding box center [161, 75] width 6 height 6
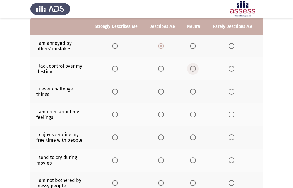
click at [194, 68] on span "Select an option" at bounding box center [193, 69] width 6 height 6
click at [194, 68] on input "Select an option" at bounding box center [193, 69] width 6 height 6
click at [190, 90] on span "Select an option" at bounding box center [193, 92] width 6 height 6
click at [190, 90] on input "Select an option" at bounding box center [193, 92] width 6 height 6
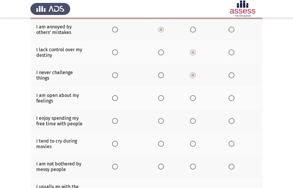
scroll to position [88, 0]
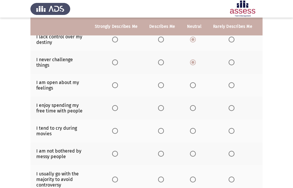
click at [232, 88] on span "Select an option" at bounding box center [232, 85] width 6 height 6
click at [232, 88] on input "Select an option" at bounding box center [232, 85] width 6 height 6
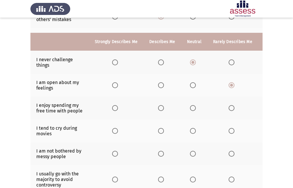
scroll to position [117, 0]
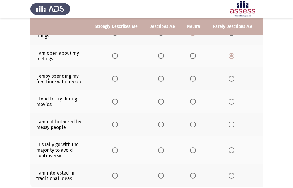
click at [191, 76] on span "Select an option" at bounding box center [193, 79] width 6 height 6
click at [191, 76] on input "Select an option" at bounding box center [193, 79] width 6 height 6
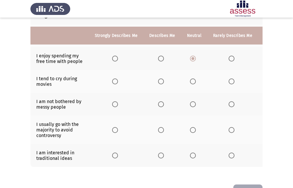
scroll to position [146, 0]
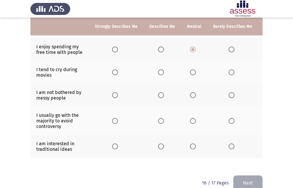
click at [192, 73] on span "Select an option" at bounding box center [193, 72] width 6 height 6
click at [192, 73] on input "Select an option" at bounding box center [193, 72] width 6 height 6
click at [229, 95] on span "Select an option" at bounding box center [232, 95] width 6 height 6
click at [229, 95] on input "Select an option" at bounding box center [232, 95] width 6 height 6
click at [161, 120] on span "Select an option" at bounding box center [161, 121] width 6 height 6
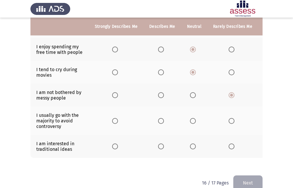
click at [161, 120] on input "Select an option" at bounding box center [161, 121] width 6 height 6
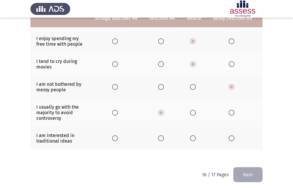
scroll to position [162, 0]
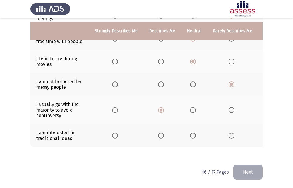
click at [160, 133] on span "Select an option" at bounding box center [161, 136] width 6 height 6
click at [160, 133] on input "Select an option" at bounding box center [161, 136] width 6 height 6
click at [259, 175] on button "Next" at bounding box center [247, 172] width 29 height 15
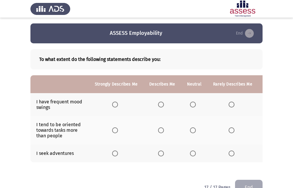
scroll to position [20, 0]
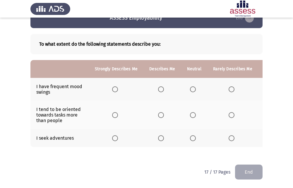
click at [158, 81] on th at bounding box center [161, 89] width 37 height 23
click at [159, 86] on span "Select an option" at bounding box center [161, 89] width 6 height 6
click at [159, 86] on input "Select an option" at bounding box center [161, 89] width 6 height 6
click at [160, 136] on span "Select an option" at bounding box center [161, 138] width 6 height 6
click at [160, 136] on input "Select an option" at bounding box center [161, 138] width 6 height 6
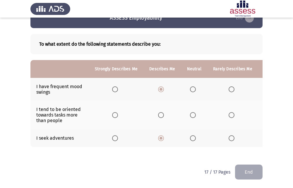
click at [191, 135] on span "Select an option" at bounding box center [193, 138] width 6 height 6
click at [191, 135] on input "Select an option" at bounding box center [193, 138] width 6 height 6
click at [161, 112] on span "Select an option" at bounding box center [161, 115] width 6 height 6
click at [161, 112] on input "Select an option" at bounding box center [161, 115] width 6 height 6
click at [252, 169] on button "End" at bounding box center [249, 172] width 28 height 15
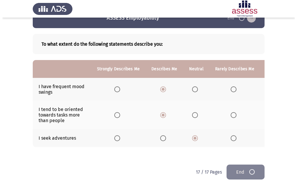
scroll to position [0, 0]
